Goal: Communication & Community: Answer question/provide support

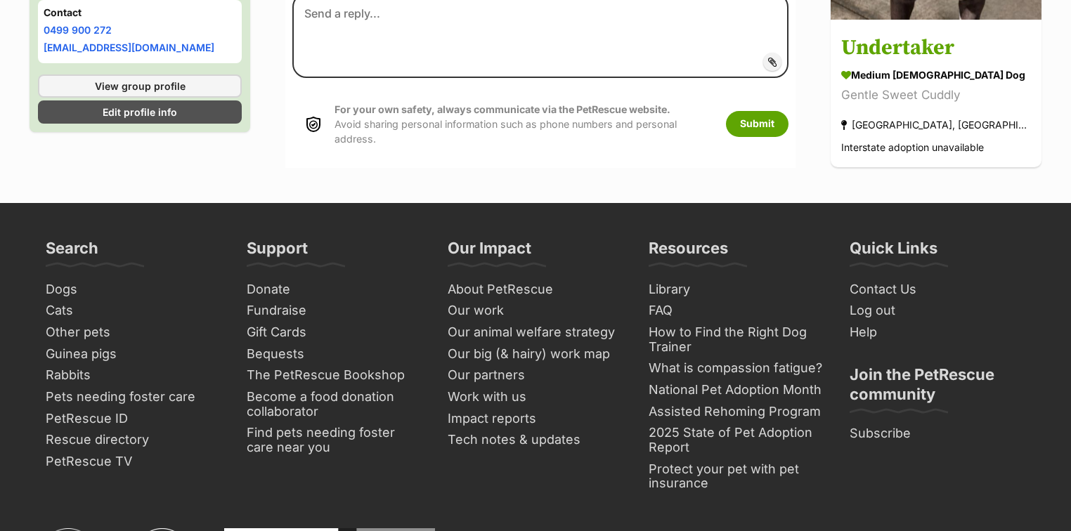
scroll to position [264, 0]
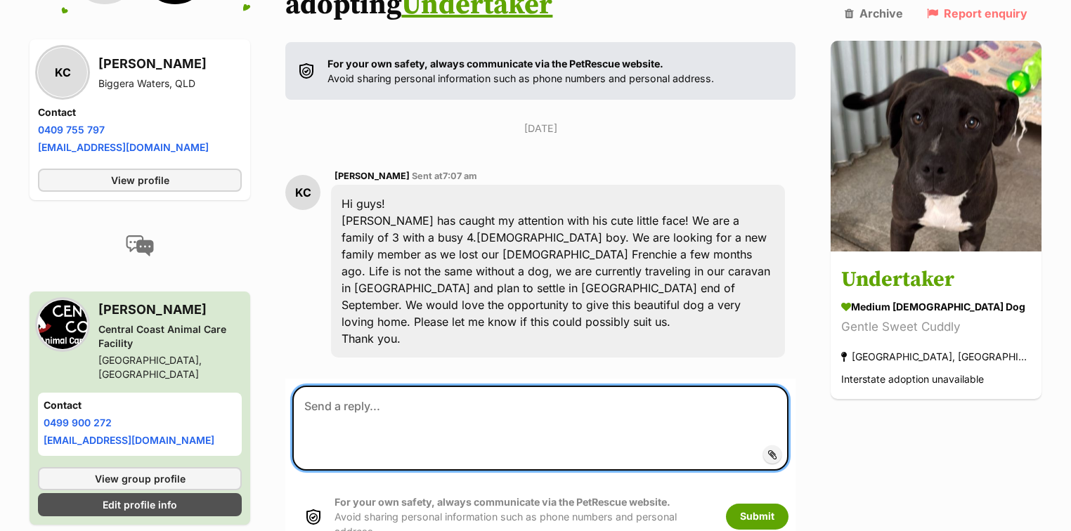
click at [377, 386] on textarea at bounding box center [540, 428] width 496 height 84
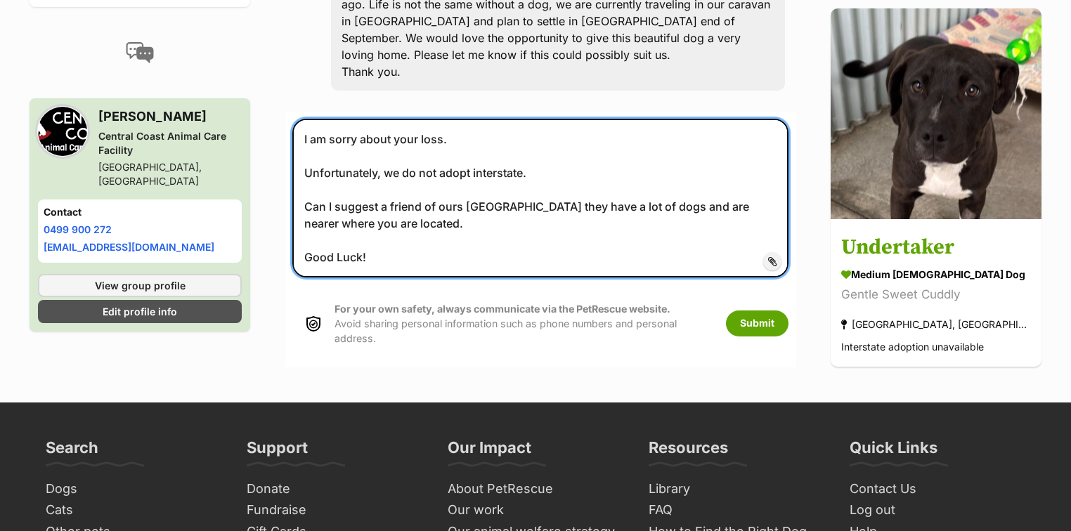
scroll to position [545, 0]
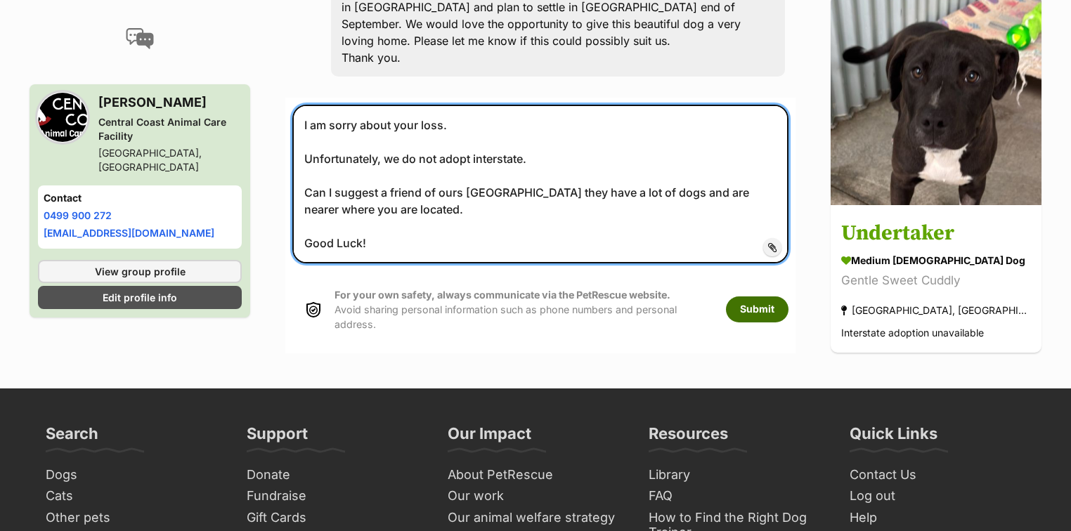
type textarea "I am sorry about your loss. Unfortunately, we do not adopt interstate. Can I su…"
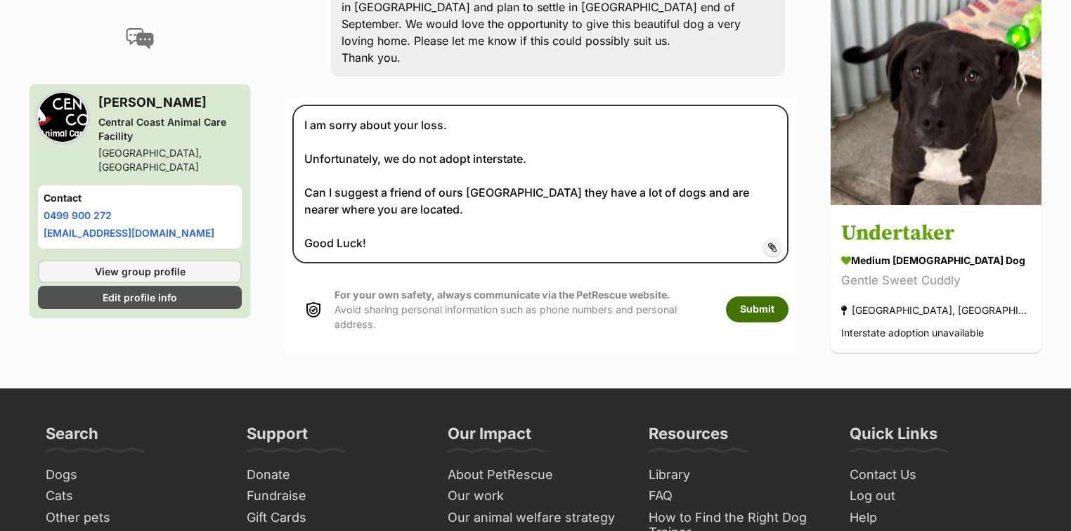
click at [778, 297] on button "Submit" at bounding box center [757, 309] width 63 height 25
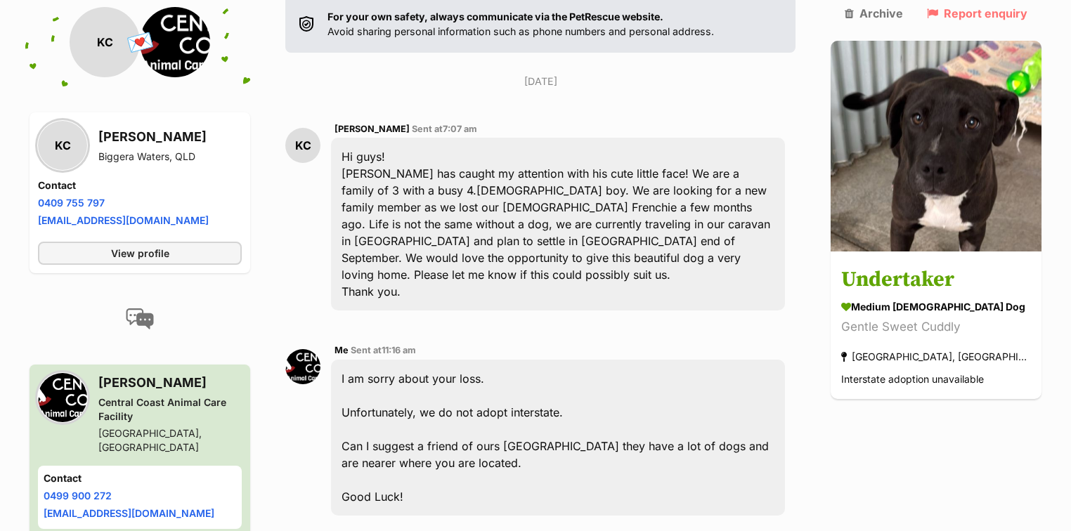
scroll to position [189, 0]
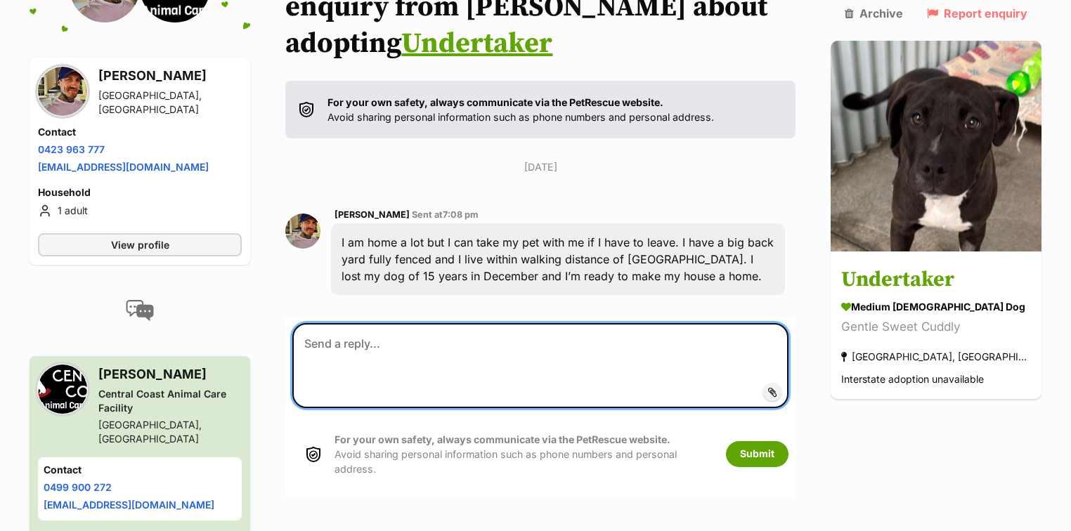
click at [324, 323] on textarea at bounding box center [540, 365] width 496 height 84
paste textarea "Hello Thank you for your interest in Undertaker, he is such a sweetie. With reg…"
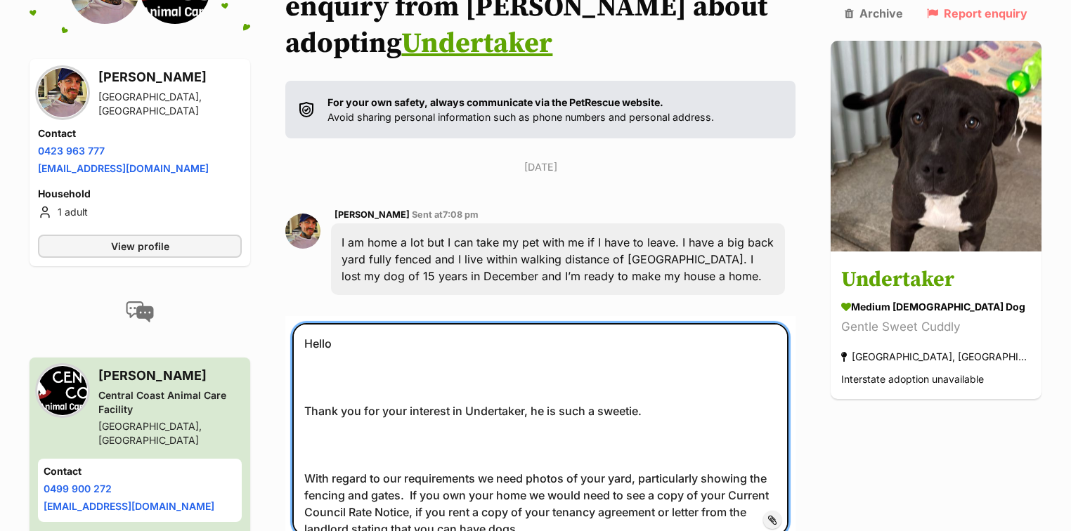
click at [356, 330] on textarea "Hello Thank you for your interest in Undertaker, he is such a sweetie. With reg…" at bounding box center [540, 429] width 496 height 212
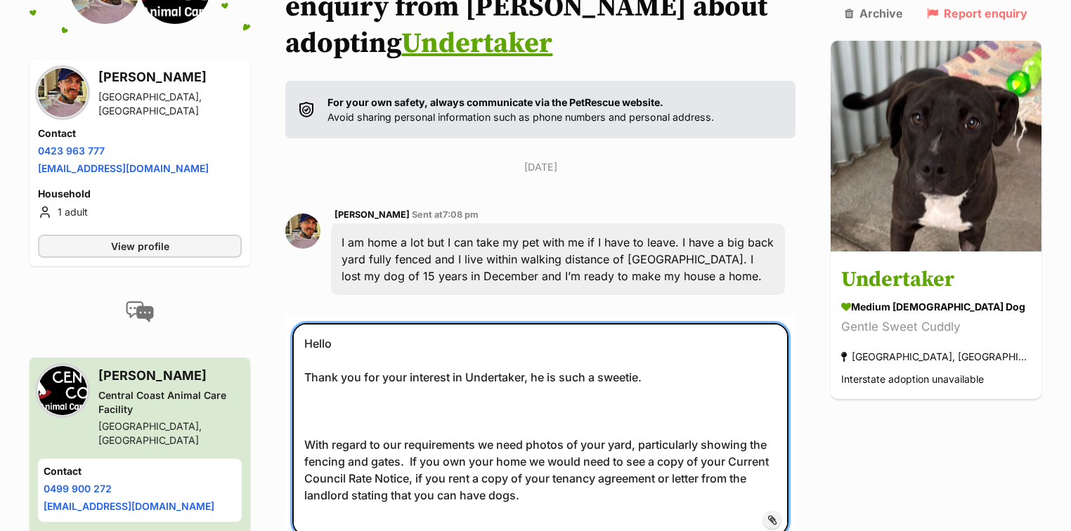
click at [333, 370] on textarea "Hello Thank you for your interest in Undertaker, he is such a sweetie. With reg…" at bounding box center [540, 429] width 496 height 212
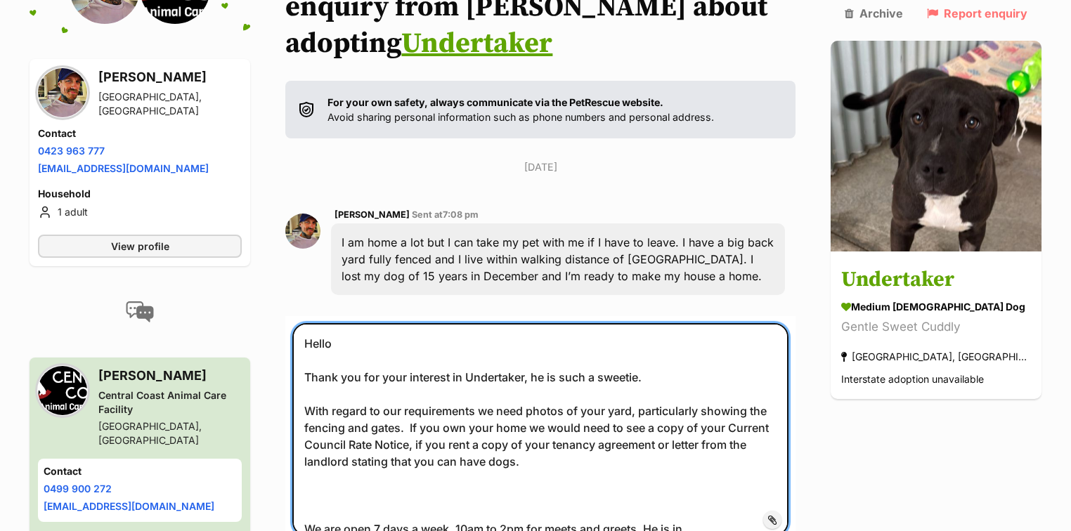
click at [329, 440] on textarea "Hello Thank you for your interest in Undertaker, he is such a sweetie. With reg…" at bounding box center [540, 429] width 496 height 212
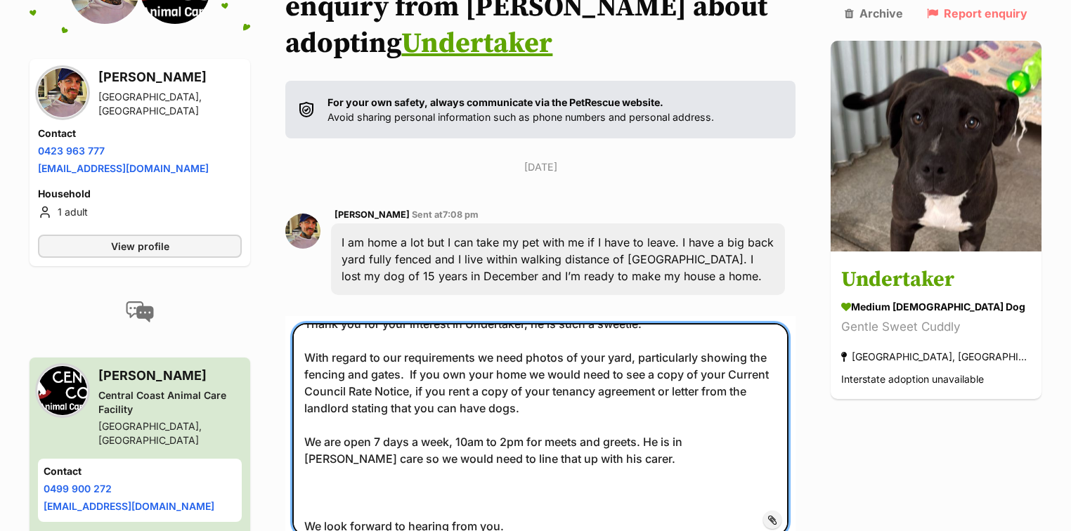
scroll to position [169, 0]
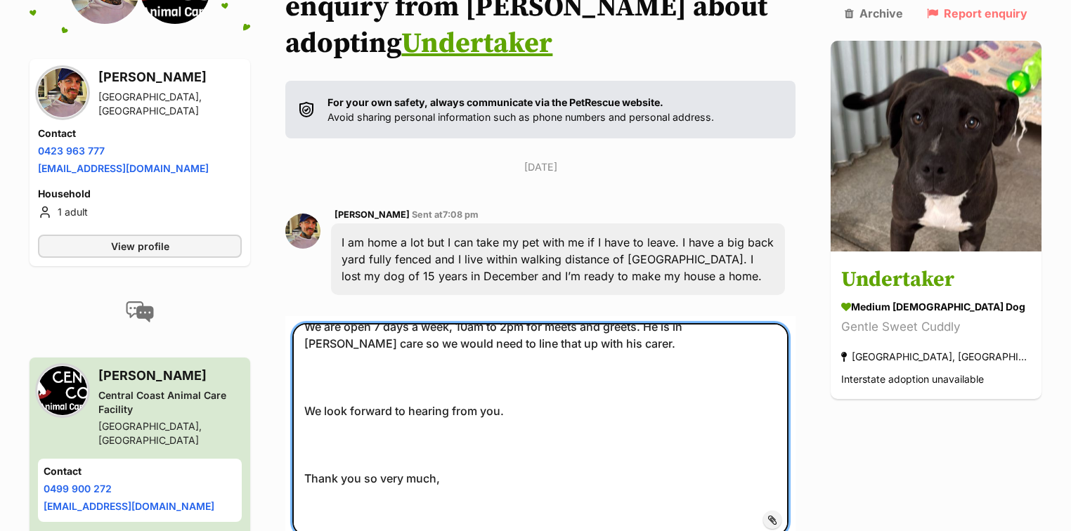
click at [332, 335] on textarea "Hello Thank you for your interest in Undertaker, he is such a sweetie. With reg…" at bounding box center [540, 429] width 496 height 212
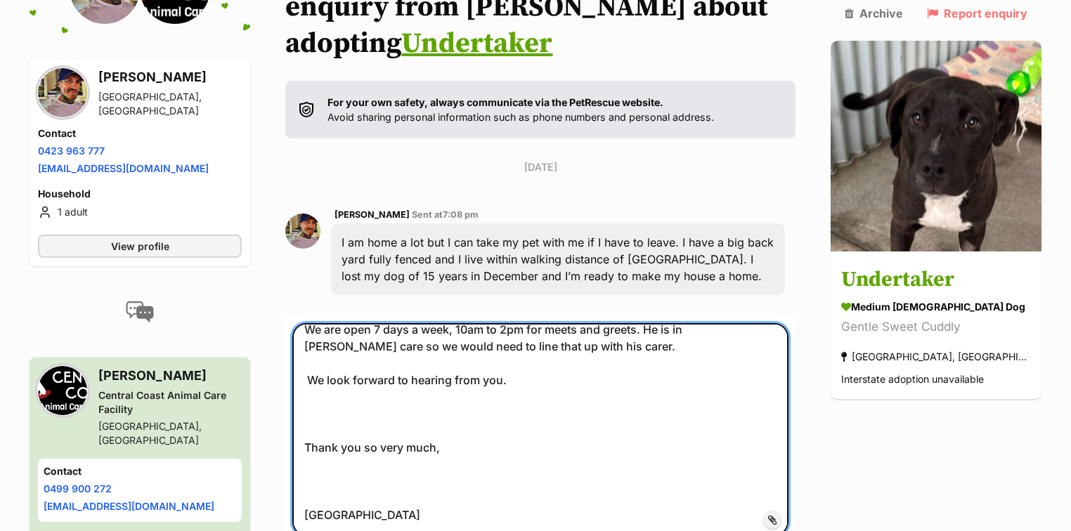
scroll to position [165, 0]
click at [323, 360] on textarea "Hello Thank you for your interest in Undertaker, he is such a sweetie. With reg…" at bounding box center [540, 429] width 496 height 212
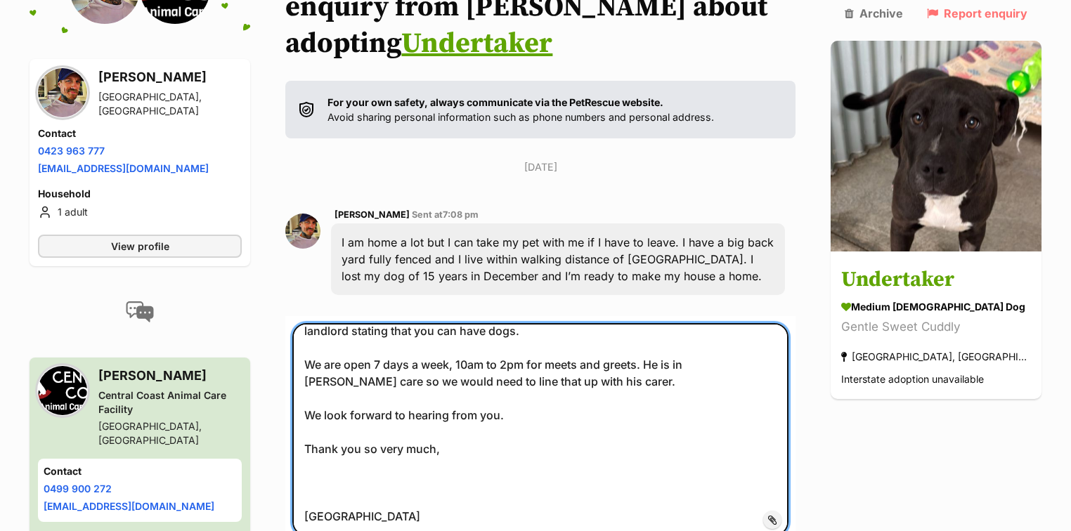
scroll to position [506, 0]
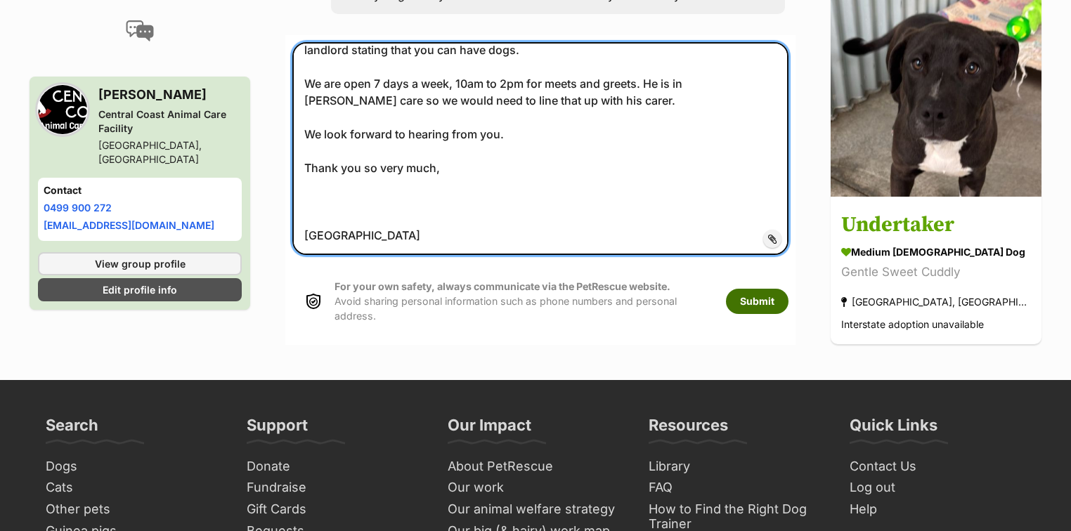
type textarea "Hello Thank you for your interest in Undertaker, he is such a sweetie. With reg…"
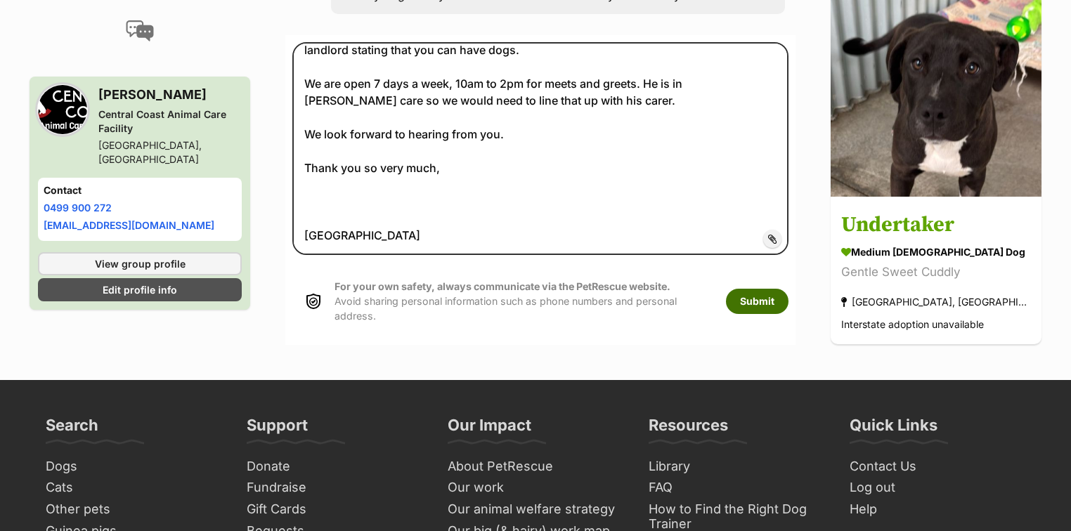
click at [777, 289] on button "Submit" at bounding box center [757, 301] width 63 height 25
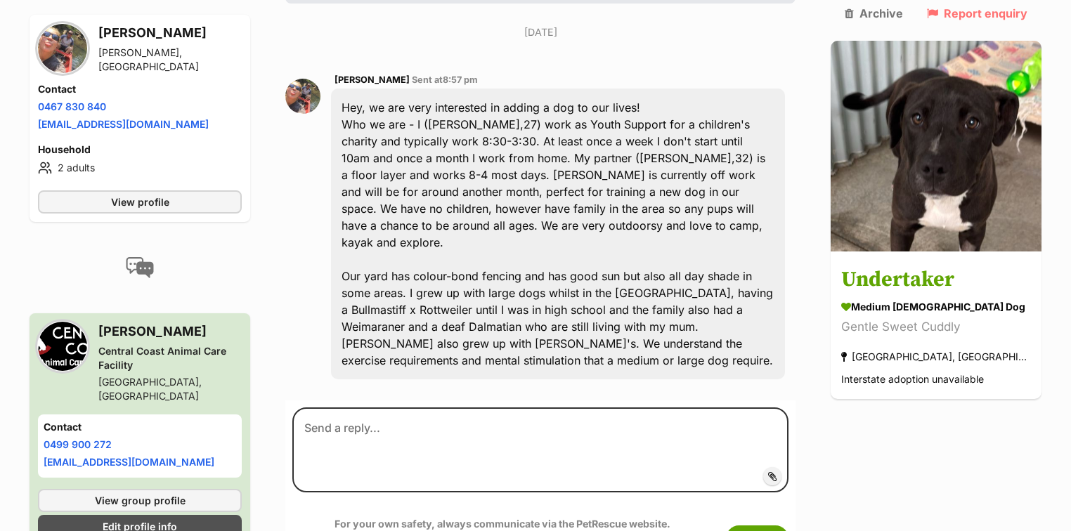
scroll to position [266, 0]
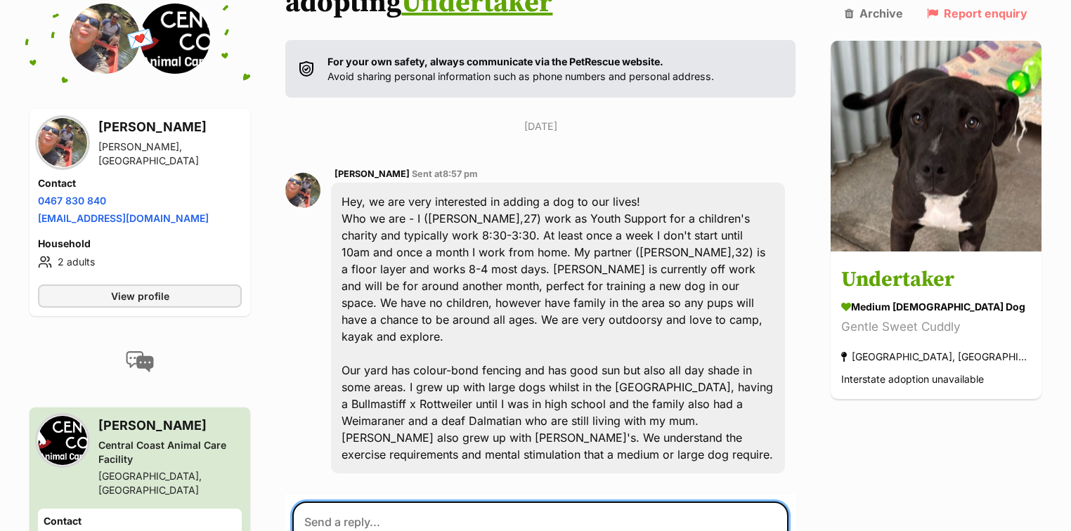
paste textarea "Hello Thank you for your interest in Undertaker, he is such a sweetie. With reg…"
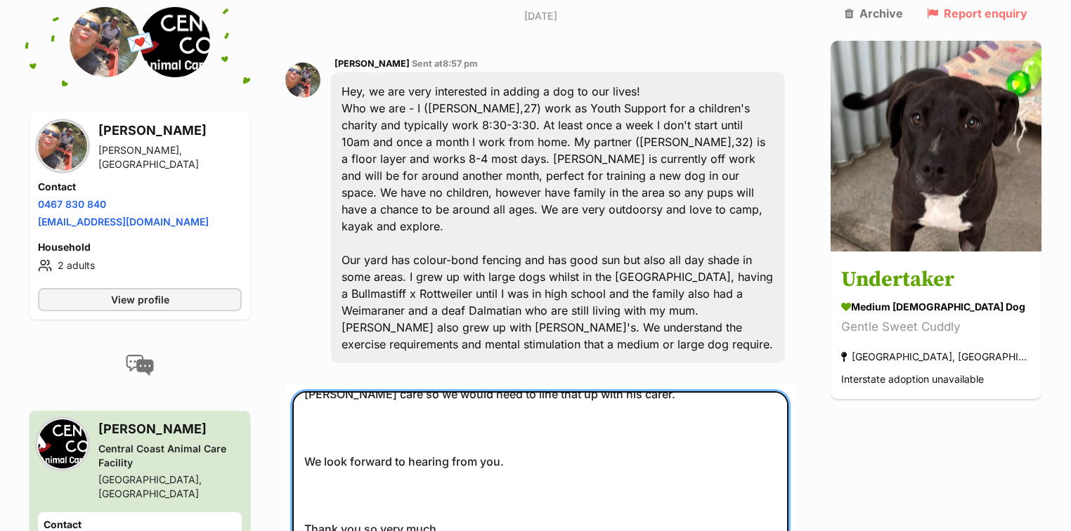
scroll to position [377, 0]
click at [325, 476] on textarea "Hello Thank you for your interest in Undertaker, he is such a sweetie. With reg…" at bounding box center [540, 497] width 496 height 212
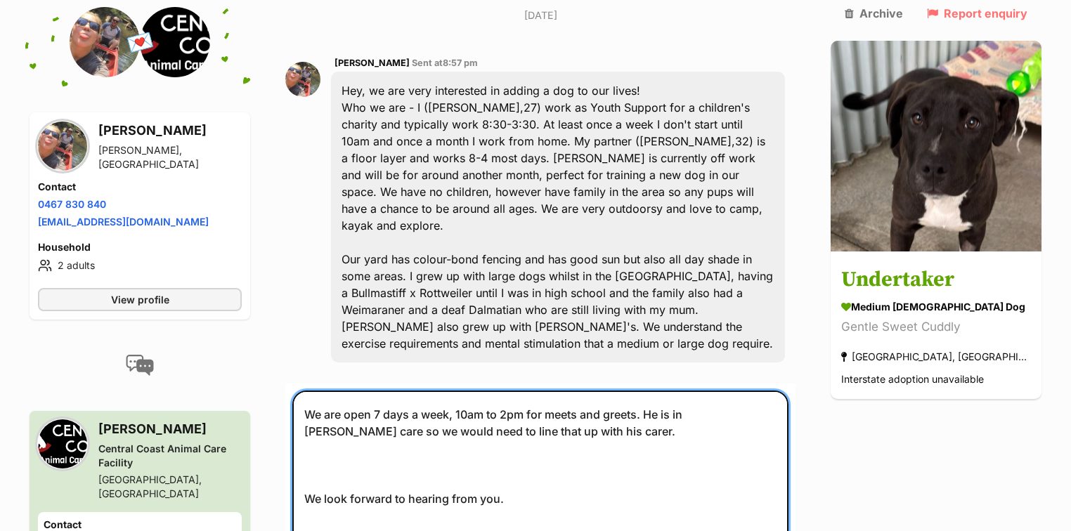
scroll to position [254, 0]
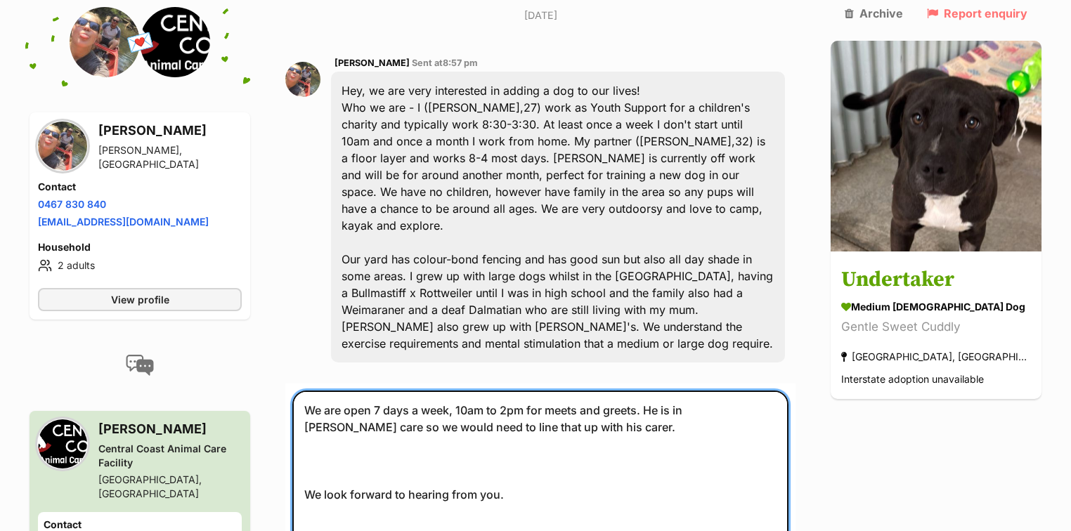
click at [323, 453] on textarea "Hello Thank you for your interest in Undertaker, he is such a sweetie. With reg…" at bounding box center [540, 497] width 496 height 212
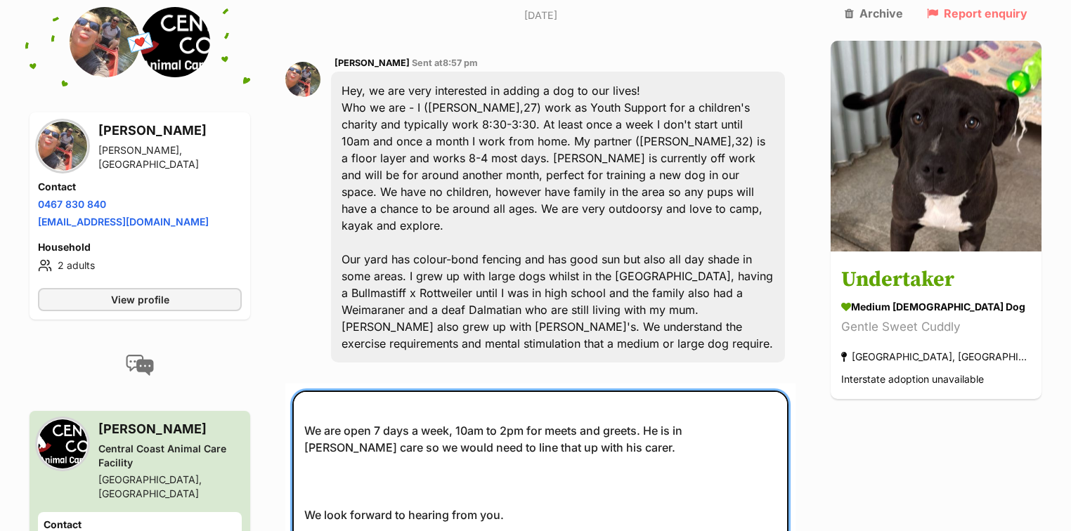
scroll to position [233, 0]
drag, startPoint x: 321, startPoint y: 392, endPoint x: 309, endPoint y: 420, distance: 30.6
click at [309, 420] on textarea "Hello Thank you for your interest in Undertaker, he is such a sweetie. With reg…" at bounding box center [540, 497] width 496 height 212
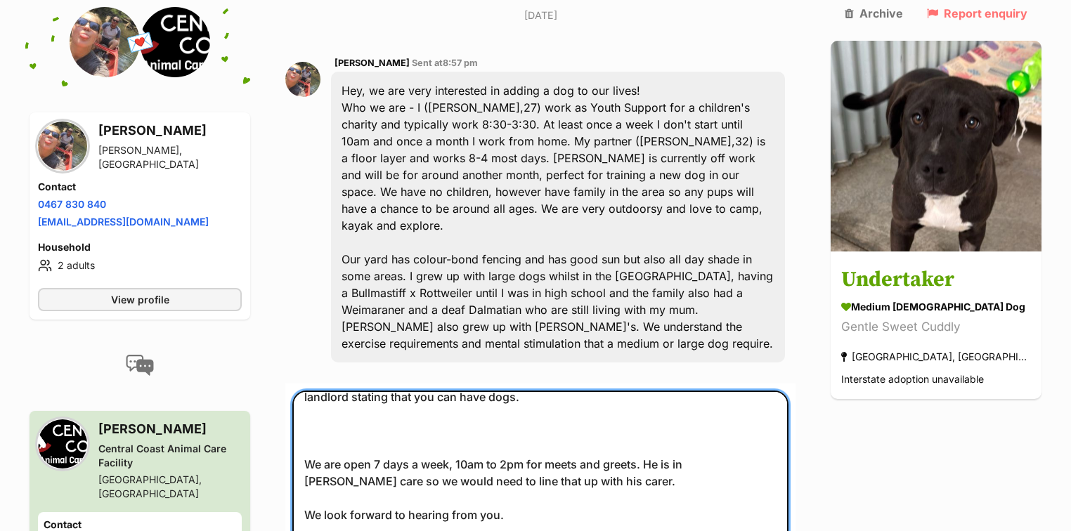
scroll to position [199, 0]
drag, startPoint x: 323, startPoint y: 343, endPoint x: 318, endPoint y: 371, distance: 28.5
click at [318, 391] on textarea "Hello Thank you for your interest in Undertaker, he is such a sweetie. With reg…" at bounding box center [540, 497] width 496 height 212
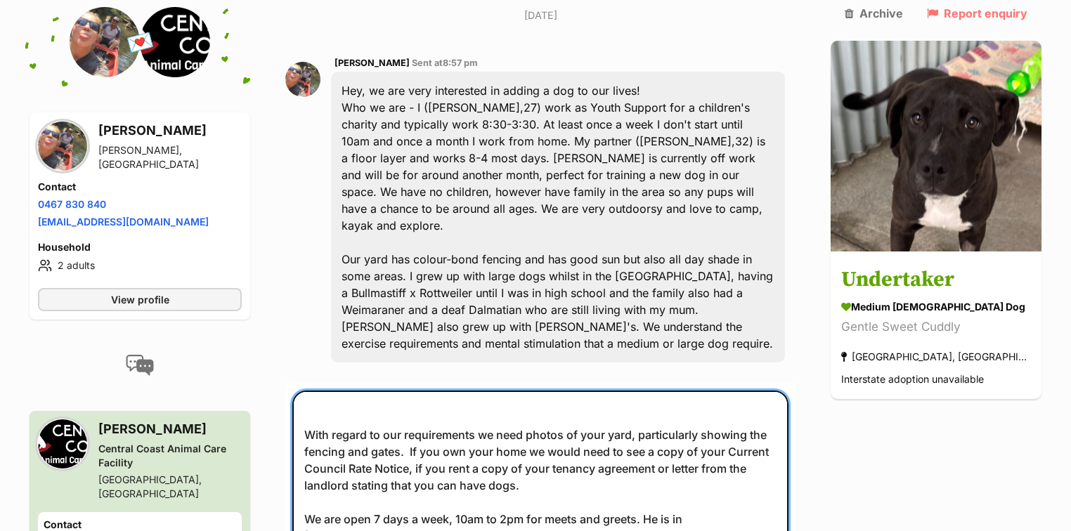
scroll to position [0, 0]
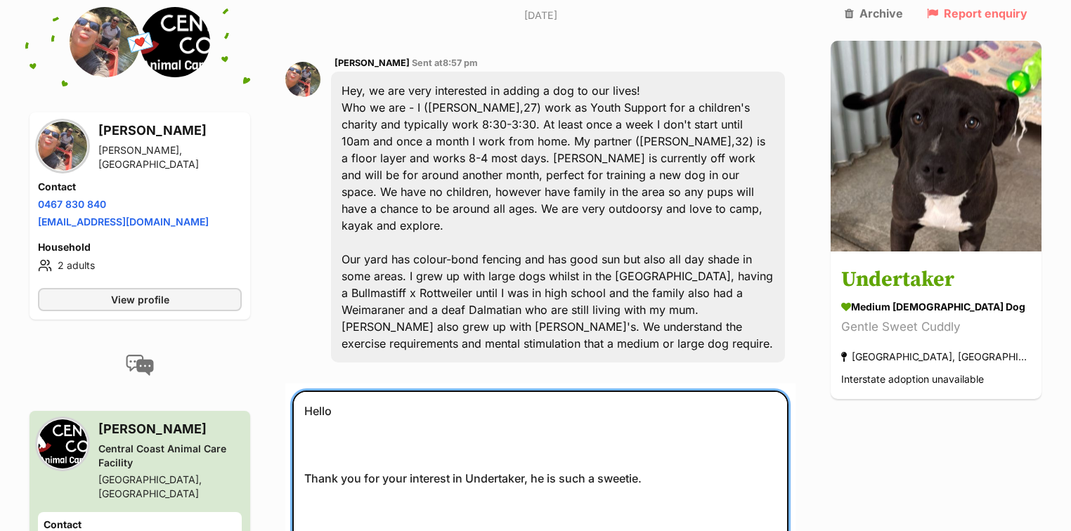
drag, startPoint x: 326, startPoint y: 359, endPoint x: 322, endPoint y: 382, distance: 24.3
click at [322, 391] on textarea "Hello Thank you for your interest in Undertaker, he is such a sweetie. With reg…" at bounding box center [540, 497] width 496 height 212
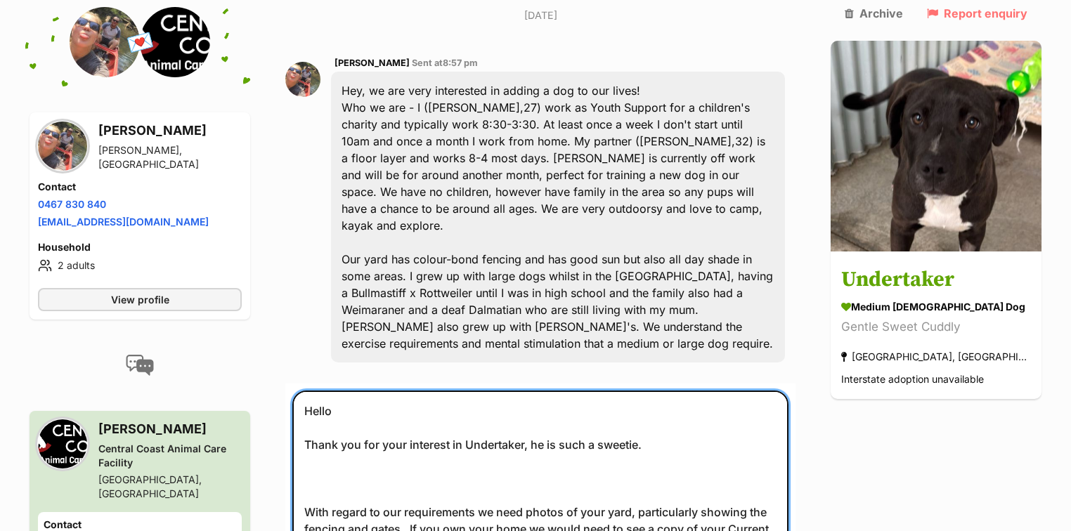
drag, startPoint x: 316, startPoint y: 388, endPoint x: 314, endPoint y: 418, distance: 30.4
click at [314, 418] on textarea "Hello Thank you for your interest in Undertaker, he is such a sweetie. With reg…" at bounding box center [540, 497] width 496 height 212
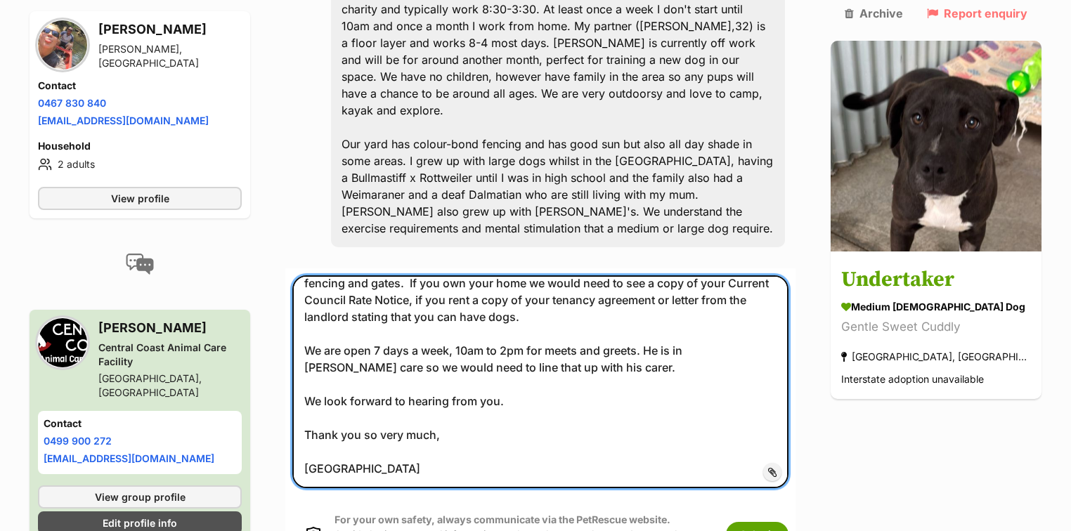
scroll to position [602, 0]
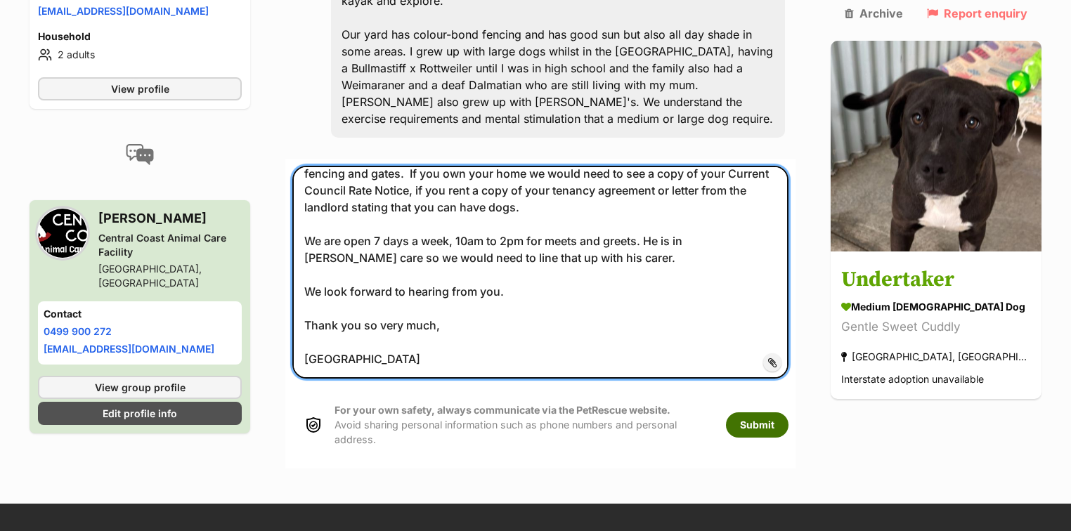
type textarea "Hello Thank you for your interest in Undertaker, he is such a sweetie. With reg…"
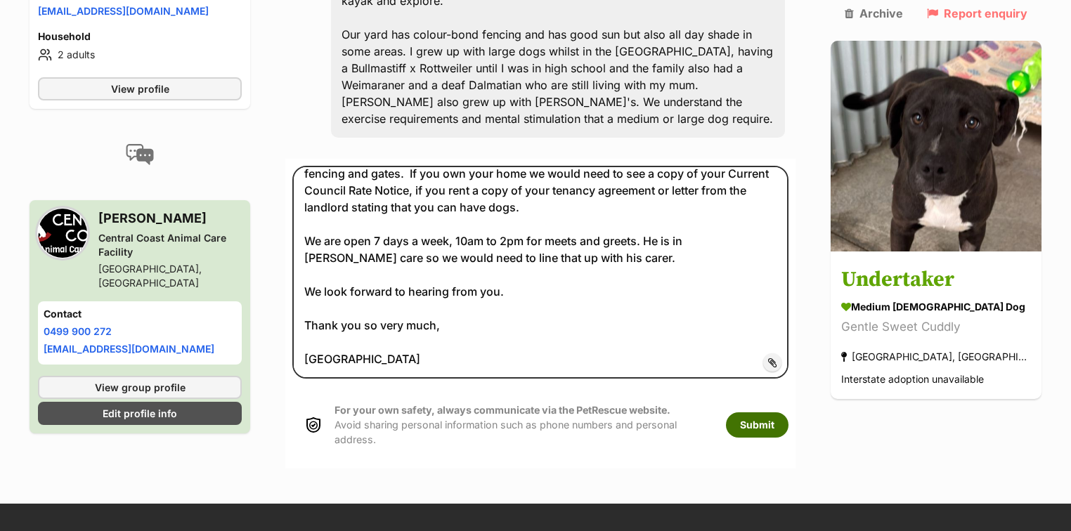
click at [785, 413] on button "Submit" at bounding box center [757, 425] width 63 height 25
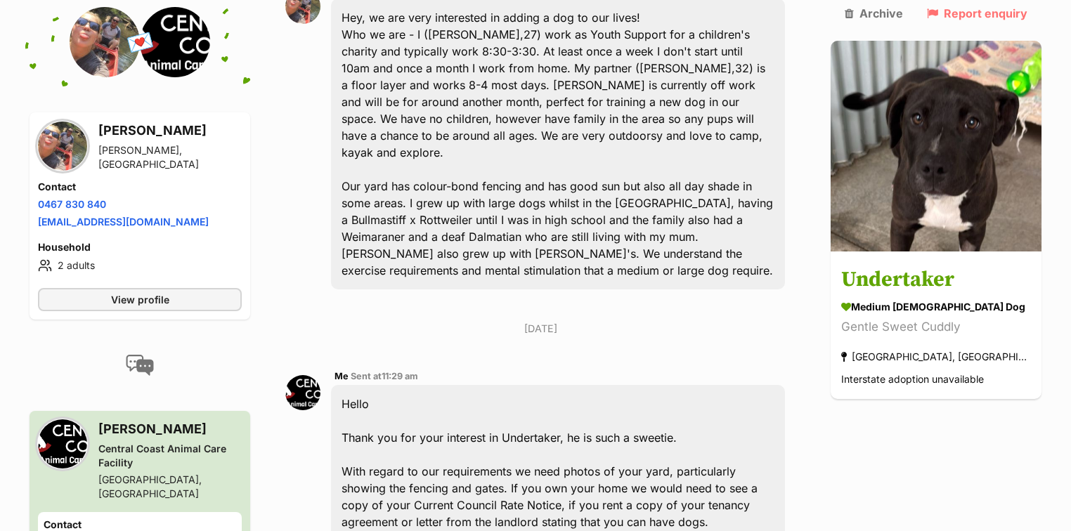
scroll to position [675, 0]
